Goal: Task Accomplishment & Management: Use online tool/utility

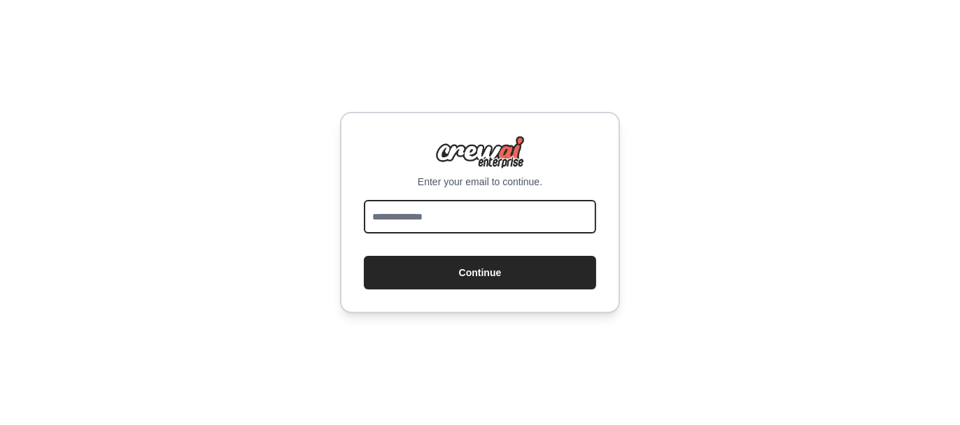
click at [497, 207] on input "email" at bounding box center [480, 217] width 232 height 34
type input "**********"
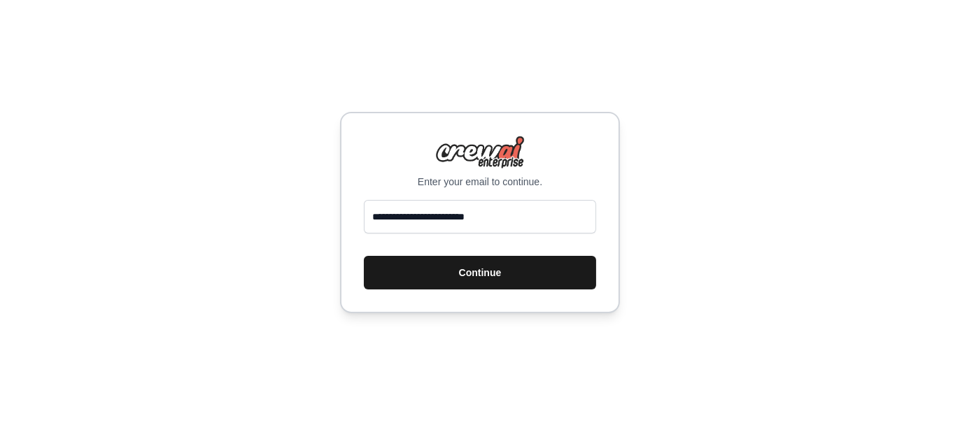
click at [511, 266] on button "Continue" at bounding box center [480, 273] width 232 height 34
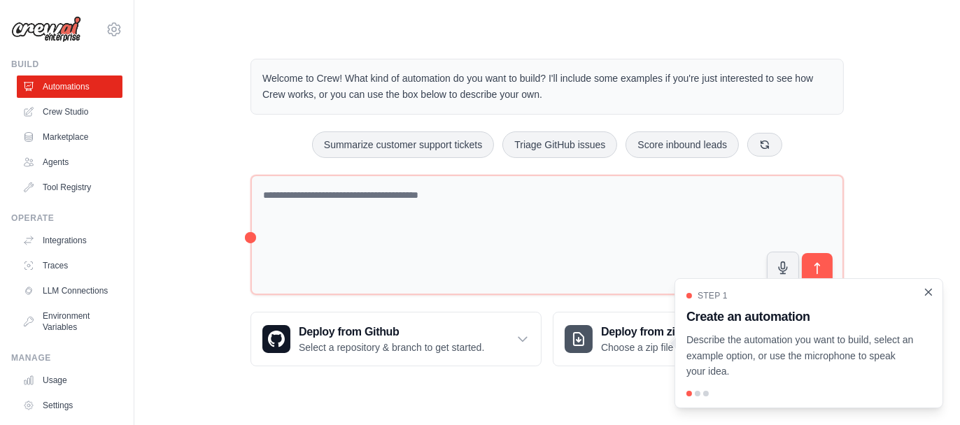
click at [930, 297] on icon "Close walkthrough" at bounding box center [928, 292] width 13 height 13
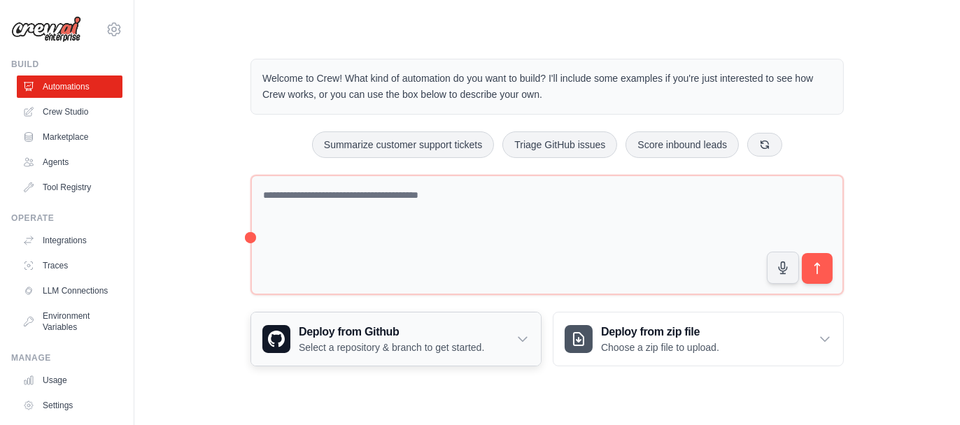
click at [528, 346] on div "Deploy from Github Select a repository & branch to get started." at bounding box center [396, 339] width 290 height 53
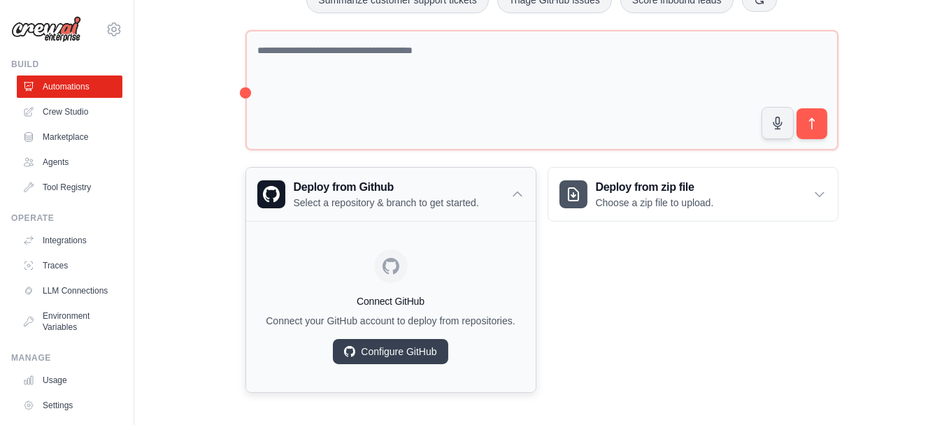
scroll to position [146, 0]
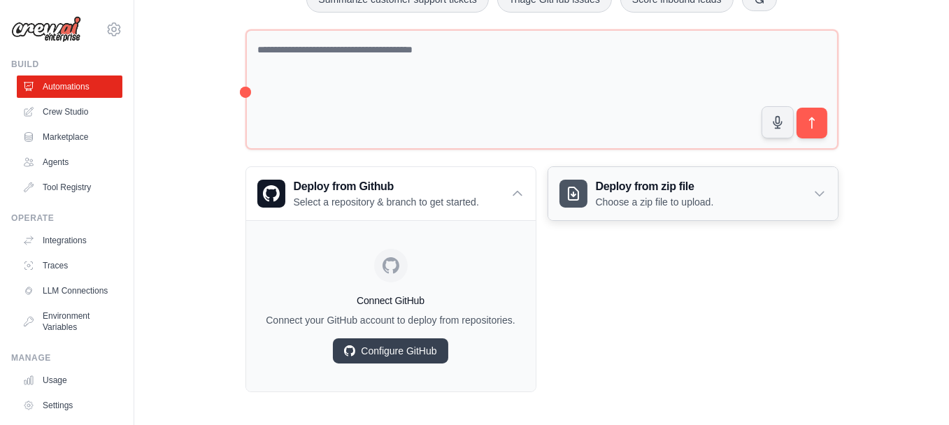
click at [825, 196] on icon at bounding box center [820, 194] width 14 height 14
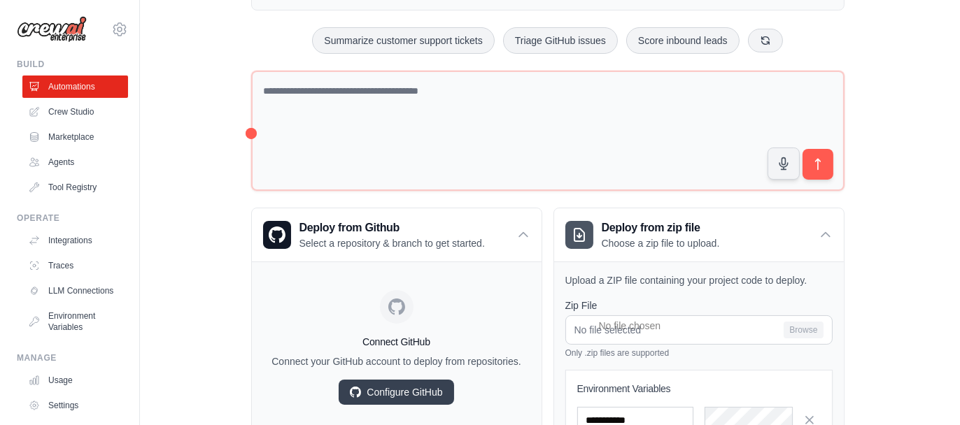
scroll to position [0, 0]
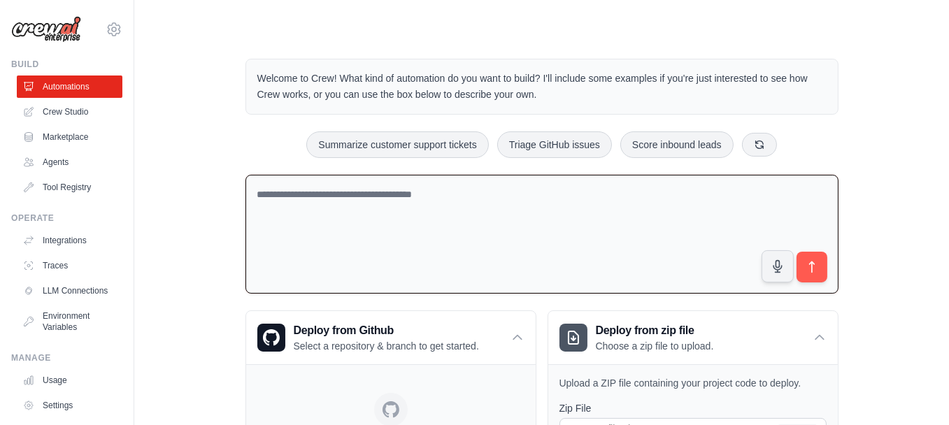
click at [311, 202] on textarea at bounding box center [542, 235] width 593 height 120
click at [59, 167] on link "Agents" at bounding box center [71, 162] width 106 height 22
